Goal: Task Accomplishment & Management: Manage account settings

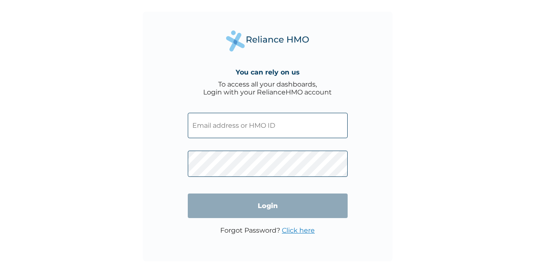
click at [236, 131] on input "text" at bounding box center [268, 125] width 160 height 25
click at [242, 125] on input "text" at bounding box center [268, 125] width 160 height 25
click at [238, 113] on input "text" at bounding box center [268, 125] width 160 height 25
click at [236, 124] on input "text" at bounding box center [268, 125] width 160 height 25
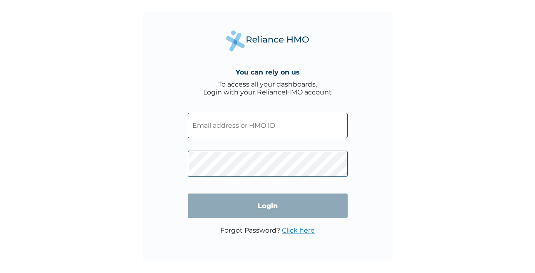
click at [236, 124] on input "text" at bounding box center [268, 125] width 160 height 25
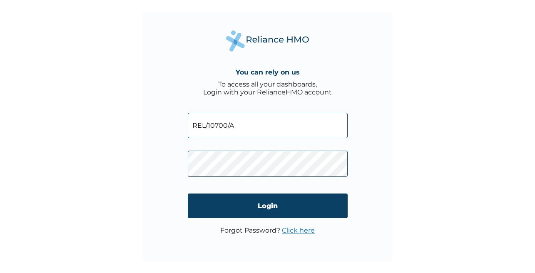
type input "REL/10700/A"
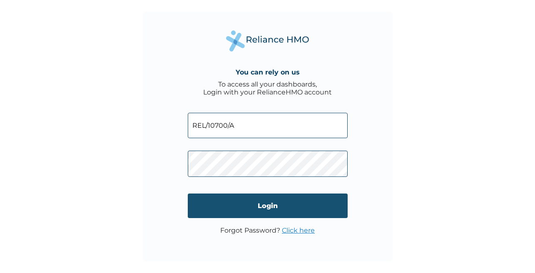
click at [240, 207] on input "Login" at bounding box center [268, 205] width 160 height 25
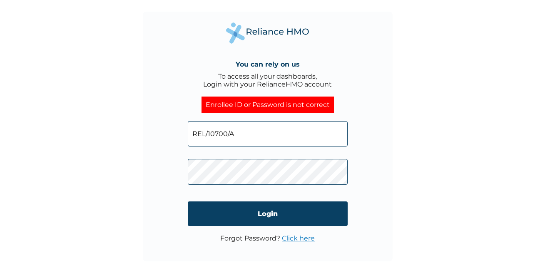
click at [156, 171] on div "You can rely on us To access all your dashboards, Login with your RelianceHMO a…" at bounding box center [268, 137] width 250 height 250
click input "Login" at bounding box center [268, 213] width 160 height 25
click at [164, 173] on div "You can rely on us To access all your dashboards, Login with your RelianceHMO a…" at bounding box center [268, 137] width 250 height 250
click input "Login" at bounding box center [268, 213] width 160 height 25
click at [183, 174] on div "You can rely on us To access all your dashboards, Login with your RelianceHMO a…" at bounding box center [268, 137] width 250 height 250
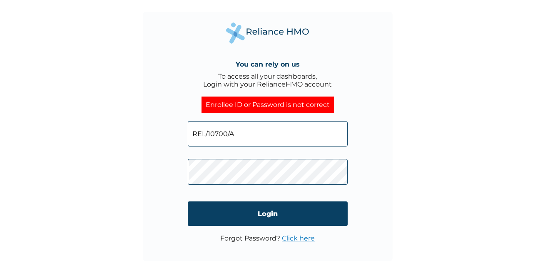
click input "Login" at bounding box center [268, 213] width 160 height 25
click at [158, 169] on div "You can rely on us To access all your dashboards, Login with your RelianceHMO a…" at bounding box center [268, 137] width 250 height 250
click input "Login" at bounding box center [268, 213] width 160 height 25
click at [147, 168] on div "You can rely on us To access all your dashboards, Login with your RelianceHMO a…" at bounding box center [268, 137] width 250 height 250
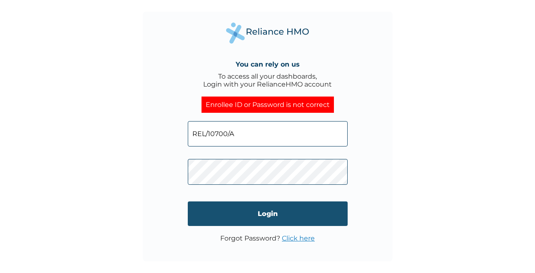
click at [229, 222] on input "Login" at bounding box center [268, 213] width 160 height 25
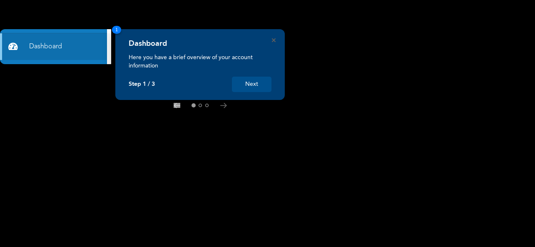
click at [247, 86] on button "Next" at bounding box center [252, 84] width 40 height 15
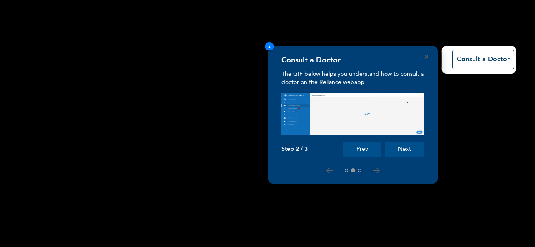
click at [247, 220] on div "Consult a Doctor The GIF below helps you understand how to consult a doctor on …" at bounding box center [267, 247] width 535 height 0
click at [247, 86] on rect at bounding box center [267, 123] width 535 height 247
